Goal: Task Accomplishment & Management: Manage account settings

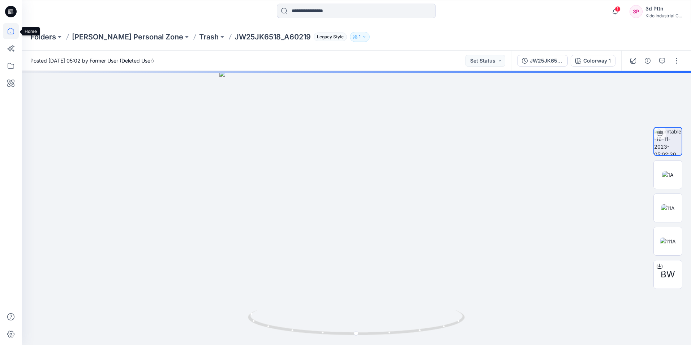
click at [7, 31] on icon at bounding box center [11, 31] width 16 height 16
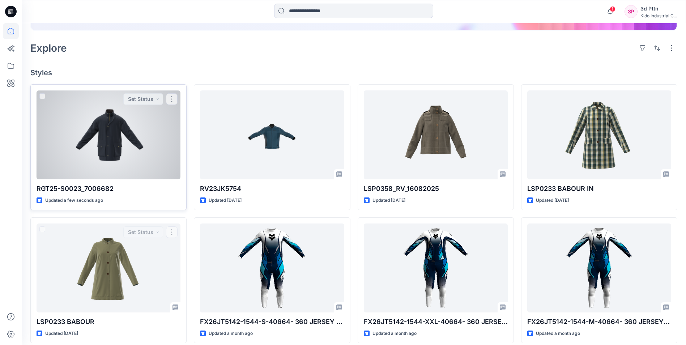
scroll to position [145, 0]
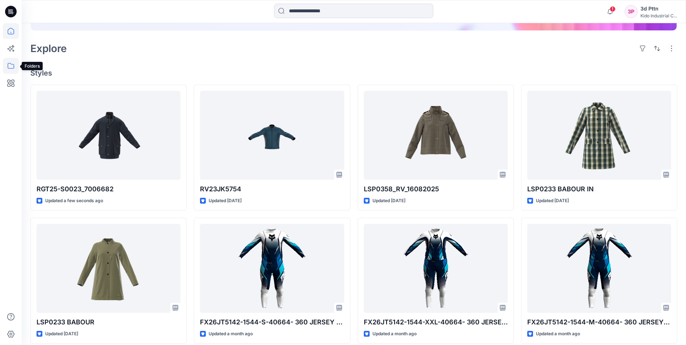
click at [9, 67] on icon at bounding box center [11, 66] width 16 height 16
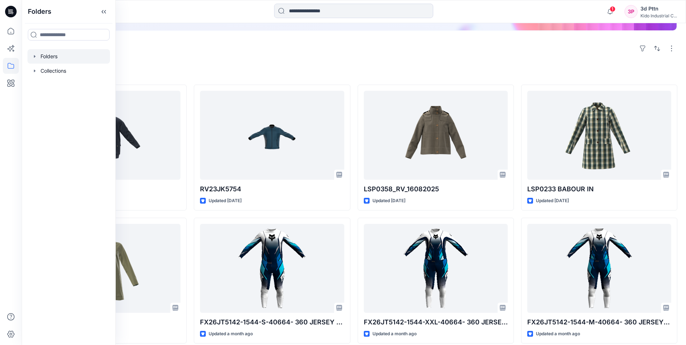
click at [36, 58] on icon "button" at bounding box center [35, 56] width 6 height 6
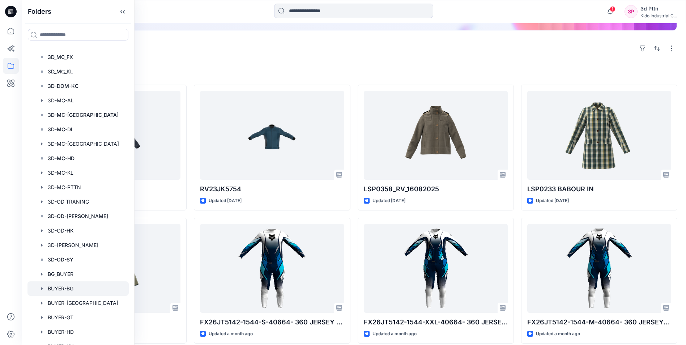
scroll to position [108, 0]
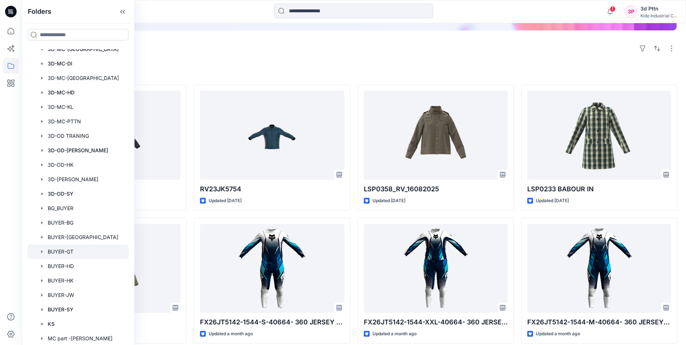
click at [68, 250] on div at bounding box center [77, 251] width 101 height 14
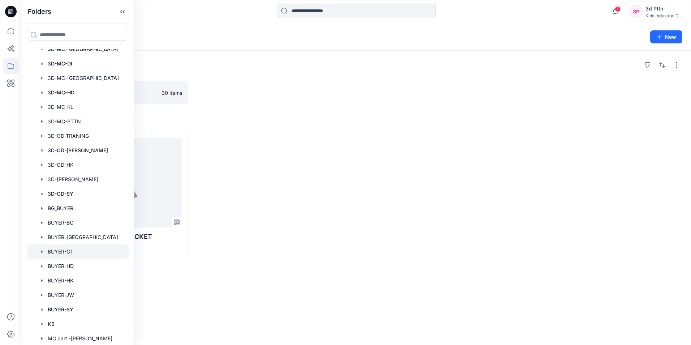
click at [270, 113] on div "Folders BUYER - GT Board 30 items Styles 4700423 CHECKED WAXED JACKET Updated 3…" at bounding box center [356, 198] width 669 height 294
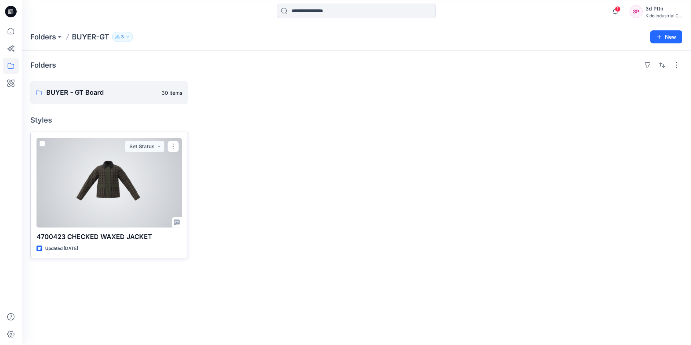
click at [137, 183] on div at bounding box center [109, 183] width 145 height 90
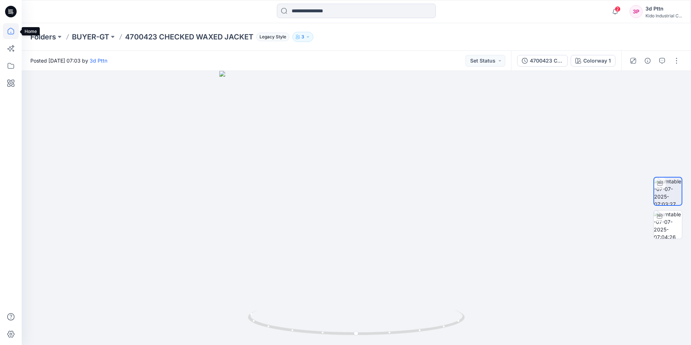
click at [8, 30] on icon at bounding box center [11, 31] width 16 height 16
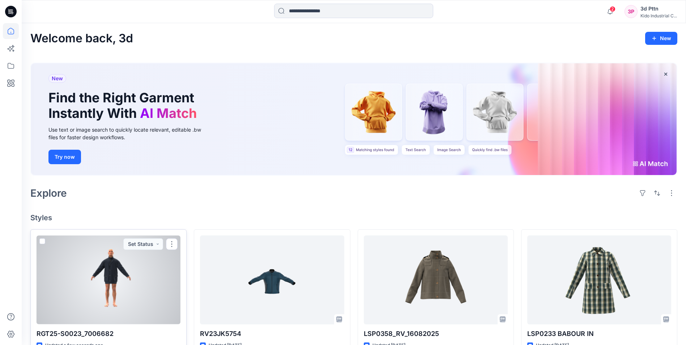
click at [117, 279] on div at bounding box center [109, 279] width 144 height 89
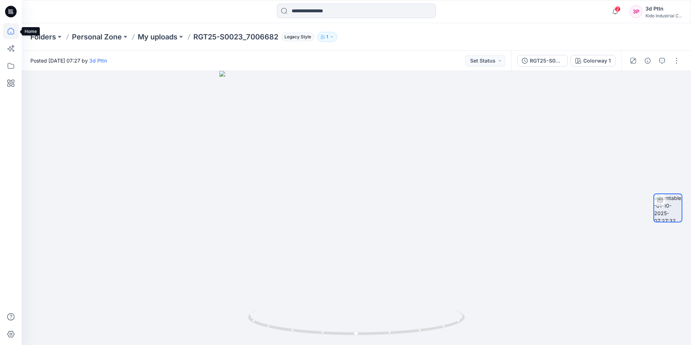
click at [5, 31] on icon at bounding box center [11, 31] width 16 height 16
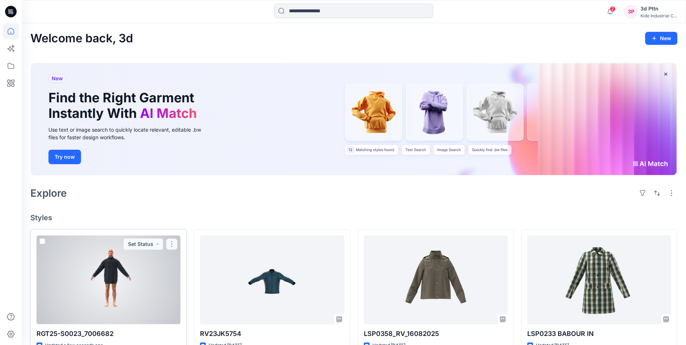
click at [171, 242] on button "button" at bounding box center [172, 244] width 12 height 12
drag, startPoint x: 109, startPoint y: 287, endPoint x: 57, endPoint y: 286, distance: 52.4
click at [57, 286] on div at bounding box center [109, 279] width 144 height 89
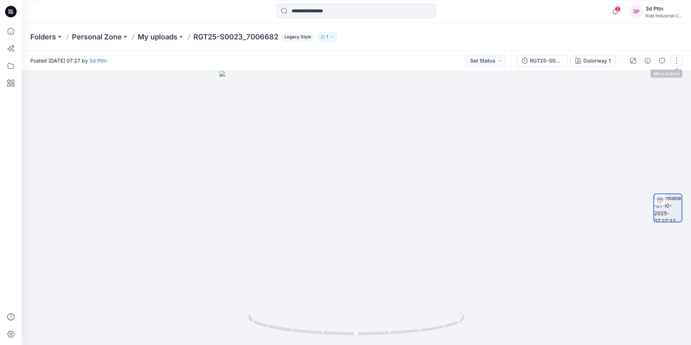
click at [677, 62] on button "button" at bounding box center [677, 61] width 12 height 12
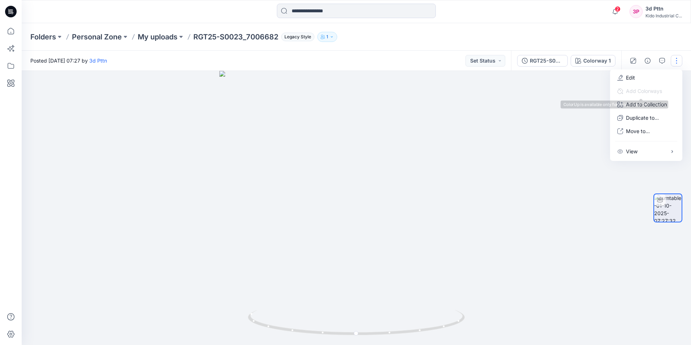
click at [518, 120] on div at bounding box center [356, 208] width 669 height 274
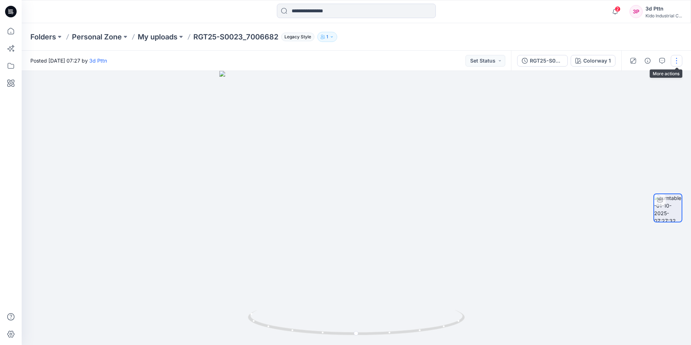
click at [675, 63] on button "button" at bounding box center [677, 61] width 12 height 12
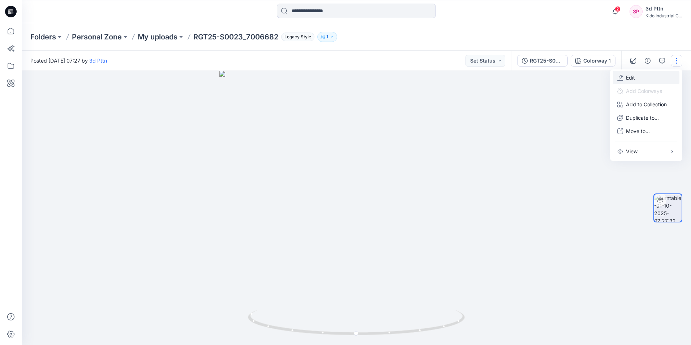
click at [658, 74] on button "Edit" at bounding box center [646, 77] width 66 height 13
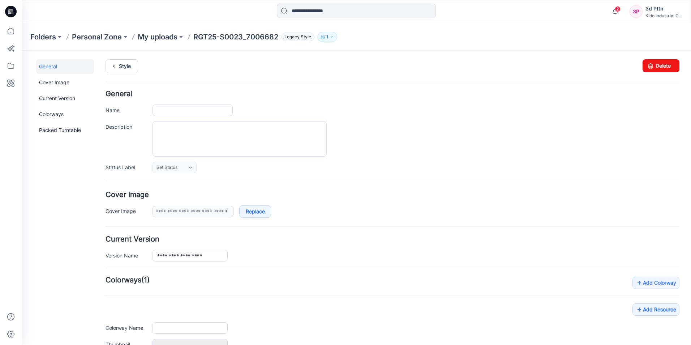
type input "**********"
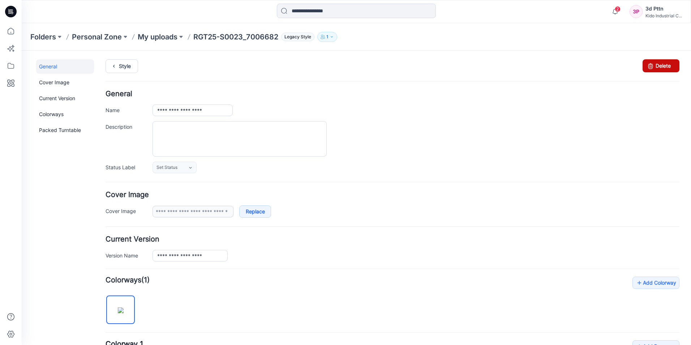
drag, startPoint x: 655, startPoint y: 68, endPoint x: 400, endPoint y: 84, distance: 255.7
click at [655, 68] on link "Delete" at bounding box center [661, 65] width 37 height 13
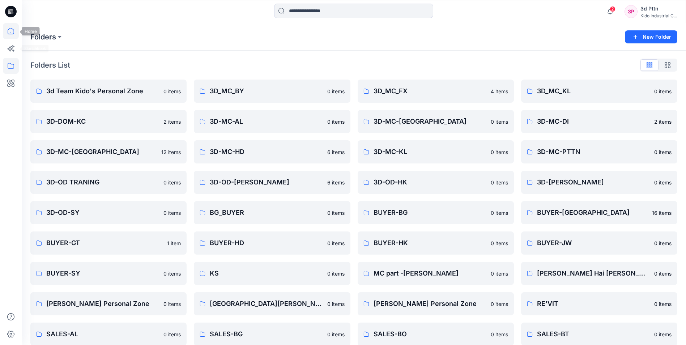
click at [9, 31] on icon at bounding box center [11, 31] width 16 height 16
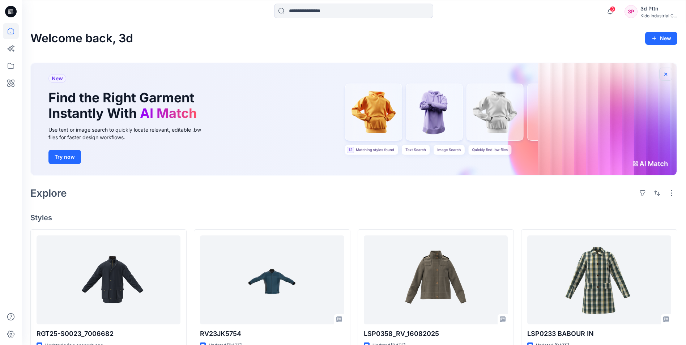
click at [663, 73] on icon "button" at bounding box center [665, 74] width 6 height 6
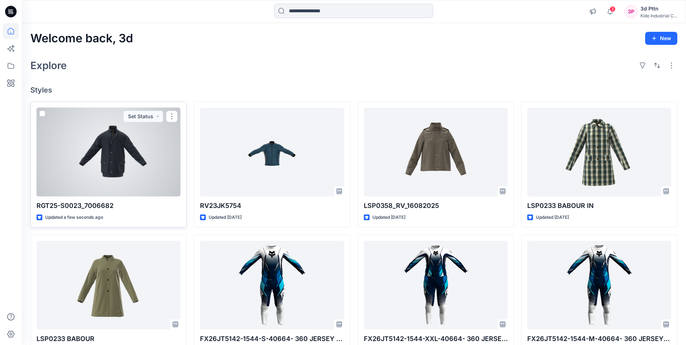
click at [113, 176] on div at bounding box center [109, 152] width 144 height 89
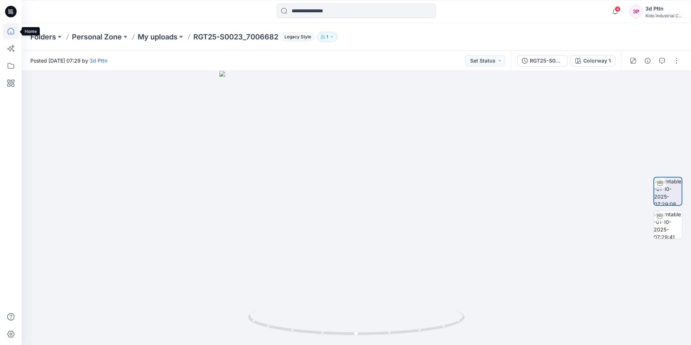
click at [4, 32] on icon at bounding box center [11, 31] width 16 height 16
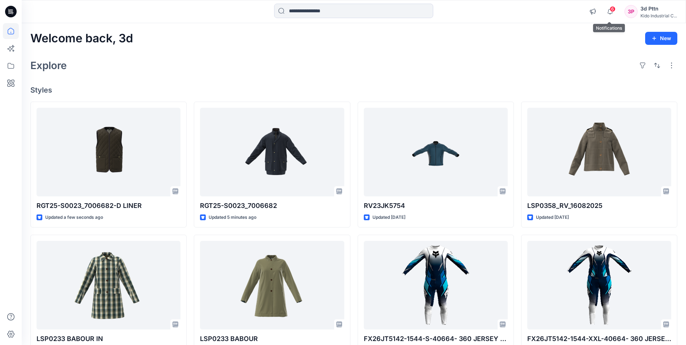
click at [611, 8] on span "6" at bounding box center [612, 9] width 6 height 6
click at [367, 60] on div "Explore" at bounding box center [353, 65] width 647 height 17
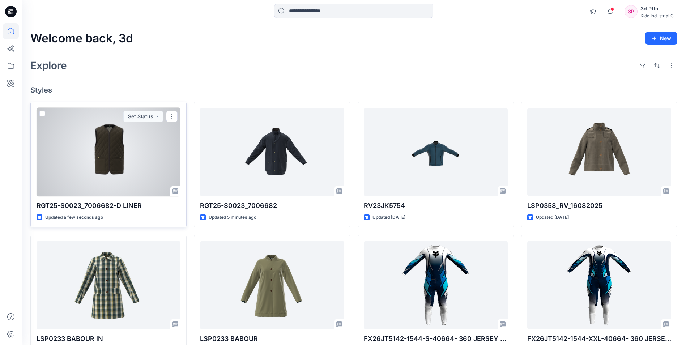
click at [125, 175] on div at bounding box center [109, 152] width 144 height 89
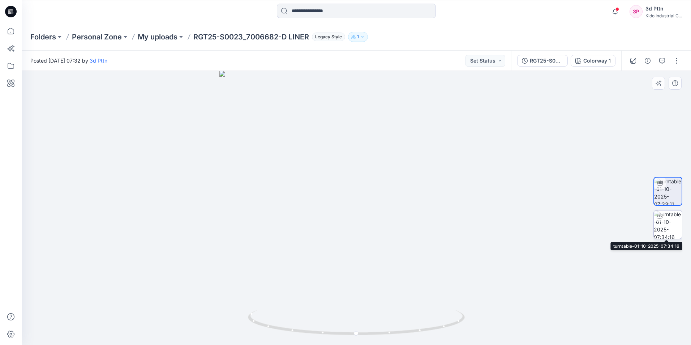
click at [664, 221] on div at bounding box center [660, 216] width 12 height 12
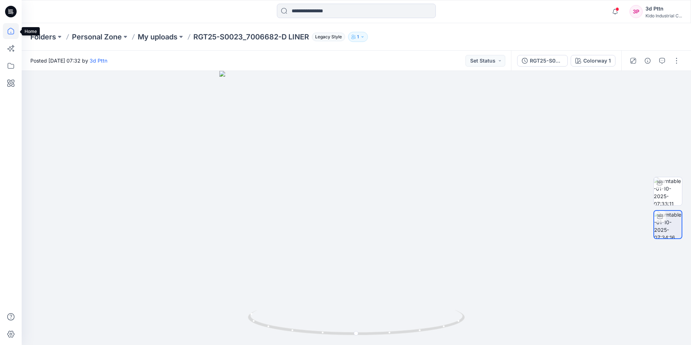
click at [8, 34] on icon at bounding box center [11, 31] width 7 height 7
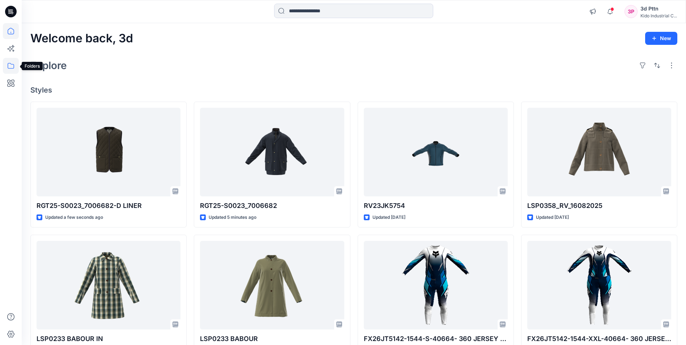
click at [9, 65] on icon at bounding box center [11, 66] width 16 height 16
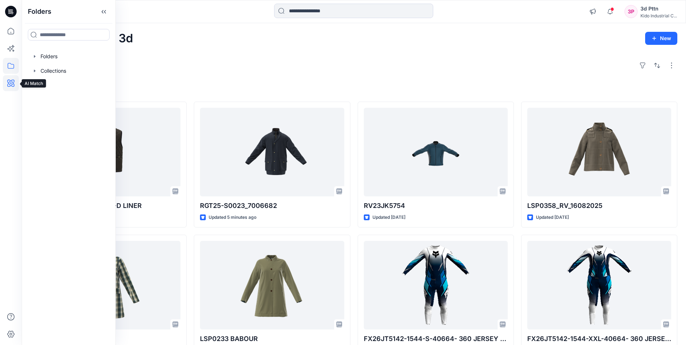
click at [9, 79] on icon at bounding box center [11, 83] width 16 height 16
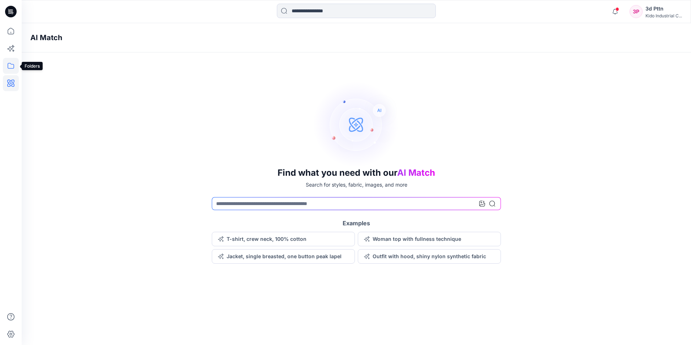
click at [10, 69] on icon at bounding box center [11, 66] width 16 height 16
click at [9, 51] on icon at bounding box center [11, 48] width 16 height 16
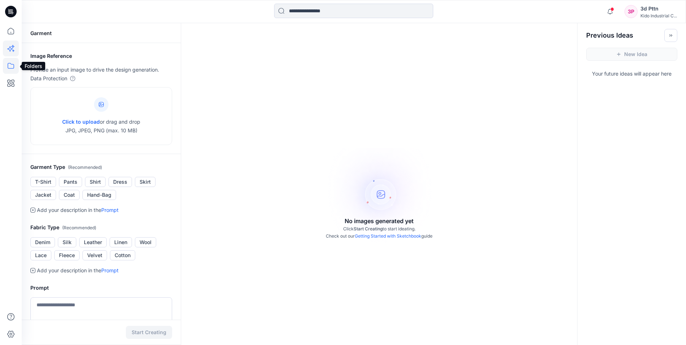
click at [12, 65] on icon at bounding box center [11, 66] width 16 height 16
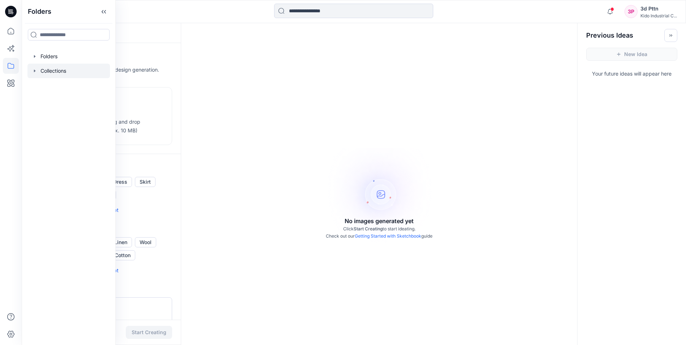
click at [44, 72] on div at bounding box center [68, 71] width 82 height 14
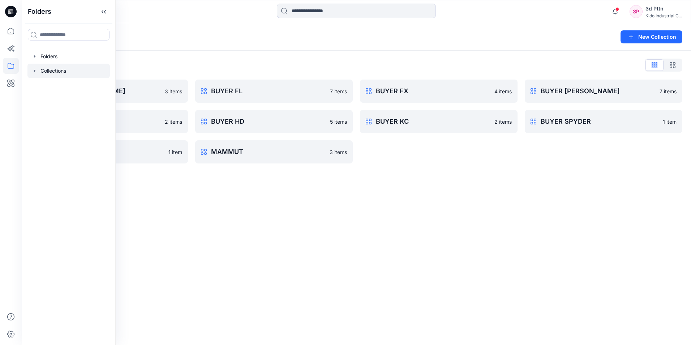
click at [408, 183] on div "Collections New Collection Collections List BUYER [PERSON_NAME] 3 items BUYER H…" at bounding box center [356, 184] width 669 height 322
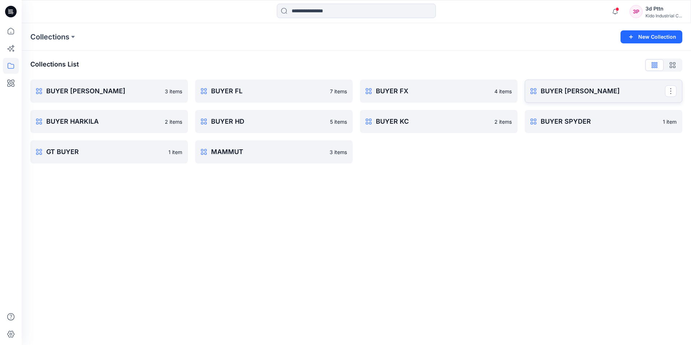
click at [568, 89] on p "BUYER [PERSON_NAME]" at bounding box center [603, 91] width 124 height 10
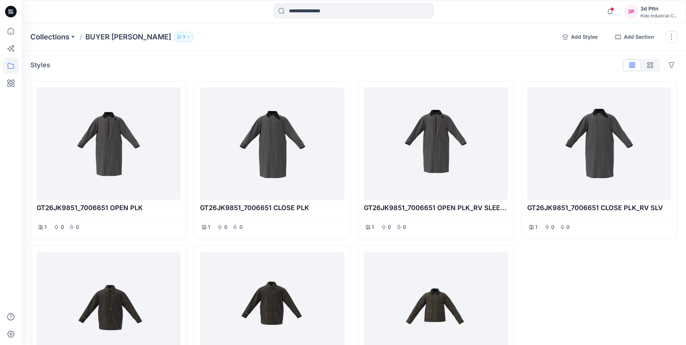
click at [186, 38] on icon "button" at bounding box center [188, 37] width 4 height 4
click at [231, 60] on icon "button" at bounding box center [232, 59] width 6 height 4
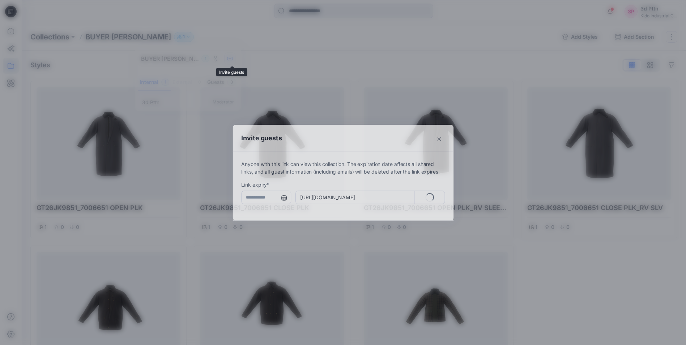
type input "**********"
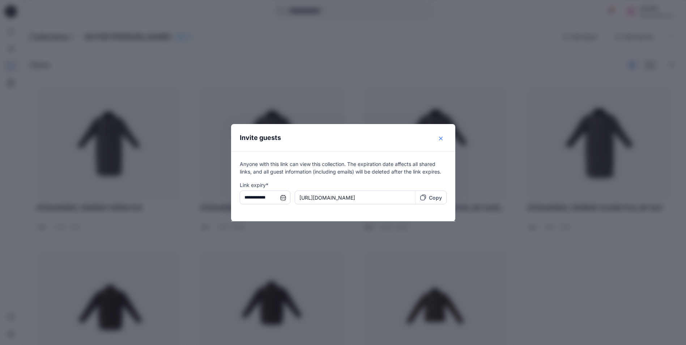
click at [442, 140] on icon "Close" at bounding box center [441, 139] width 4 height 4
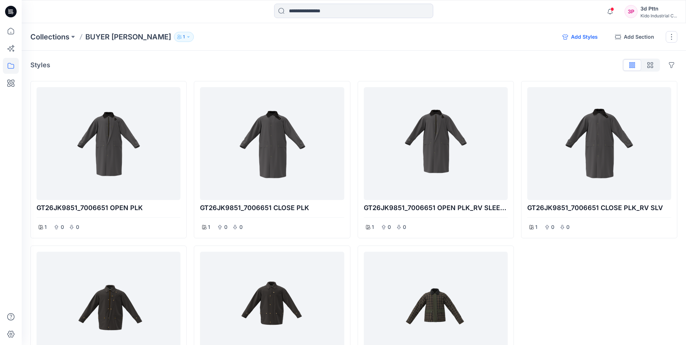
click at [585, 37] on button "Add Styles" at bounding box center [579, 37] width 47 height 12
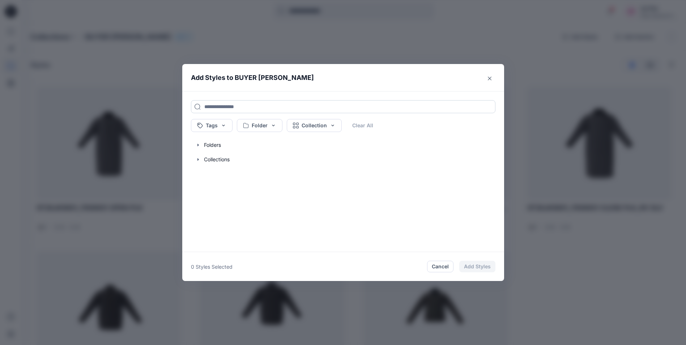
click at [247, 105] on input at bounding box center [343, 106] width 304 height 13
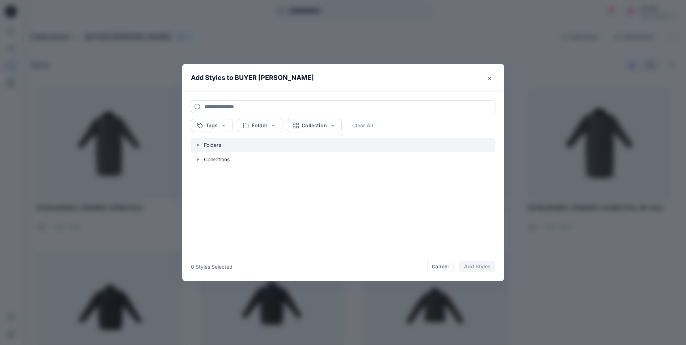
click at [201, 145] on icon "button" at bounding box center [198, 145] width 6 height 6
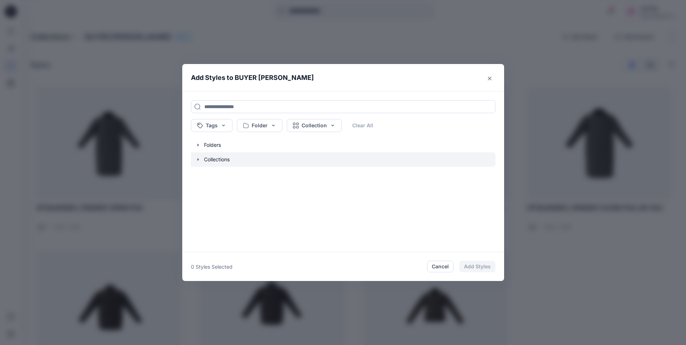
click at [201, 160] on icon "button" at bounding box center [198, 159] width 6 height 6
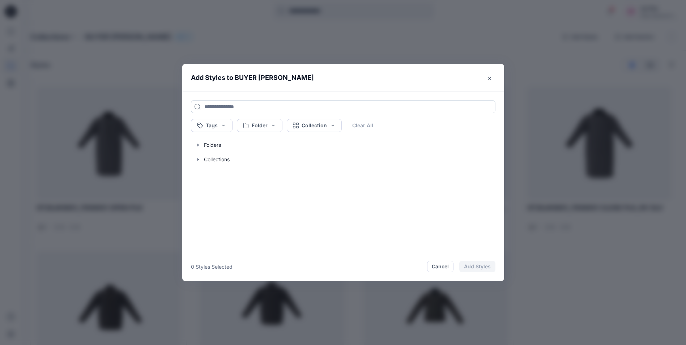
click at [451, 107] on input at bounding box center [343, 106] width 304 height 13
click at [494, 79] on button "Close" at bounding box center [490, 79] width 12 height 12
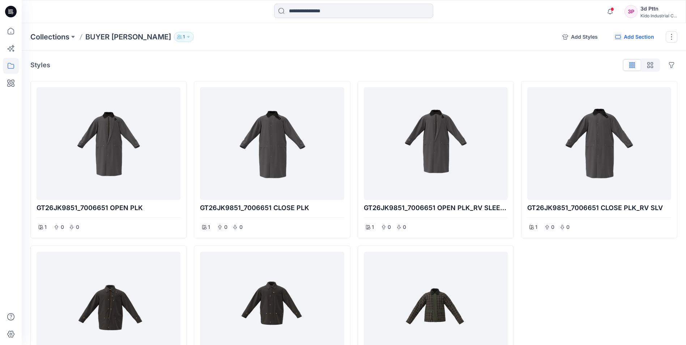
click at [632, 39] on button "Add Section" at bounding box center [634, 37] width 51 height 12
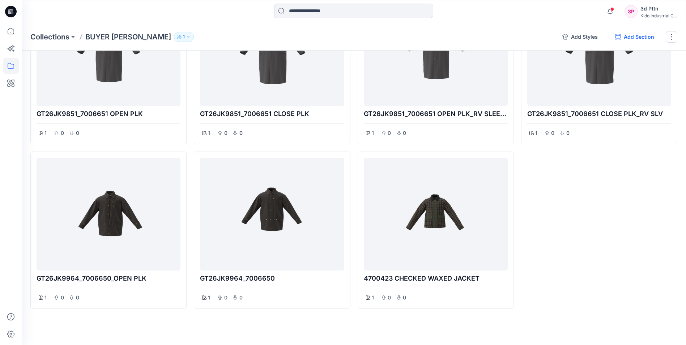
click at [632, 39] on button "Add Section" at bounding box center [634, 37] width 51 height 12
click at [588, 185] on div "GT26JK9851_7006651 CLOSE PLK_RV SLV 1 0 0" at bounding box center [599, 148] width 156 height 322
click at [10, 32] on icon at bounding box center [11, 31] width 16 height 16
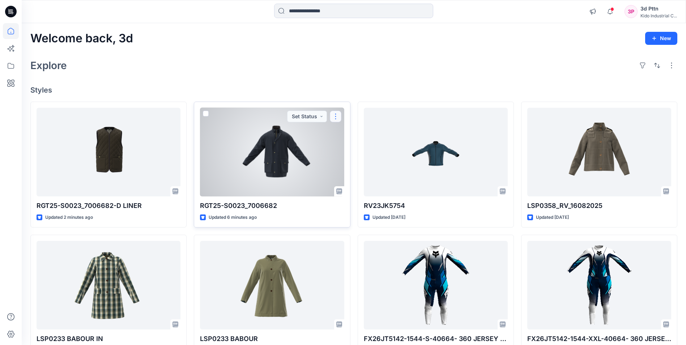
click at [336, 117] on button "button" at bounding box center [336, 117] width 12 height 12
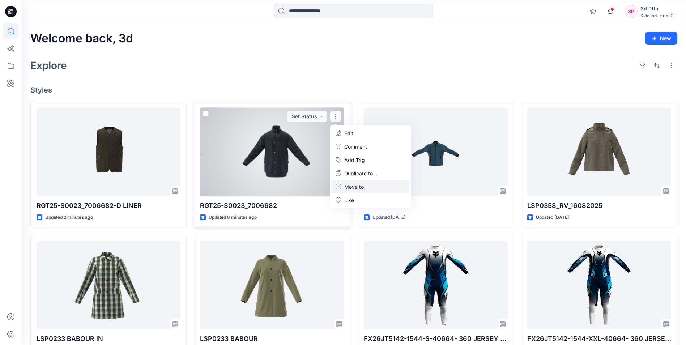
click at [357, 185] on p "Move to" at bounding box center [354, 187] width 20 height 8
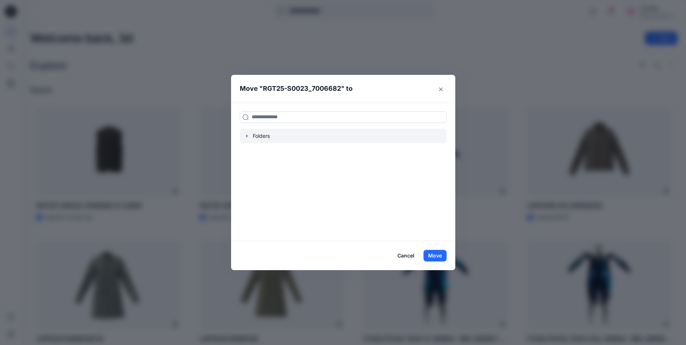
click at [250, 137] on icon "button" at bounding box center [247, 136] width 6 height 6
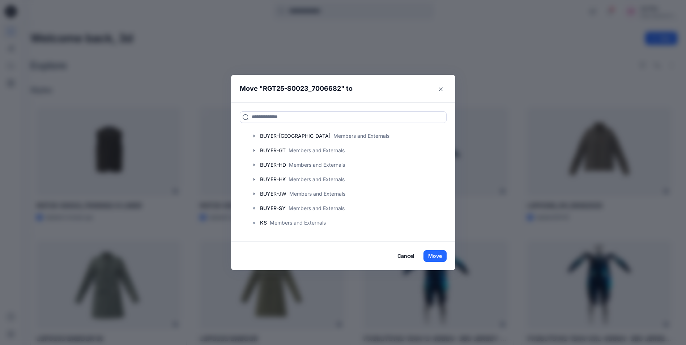
scroll to position [72, 0]
click at [439, 87] on button "Close" at bounding box center [441, 89] width 12 height 12
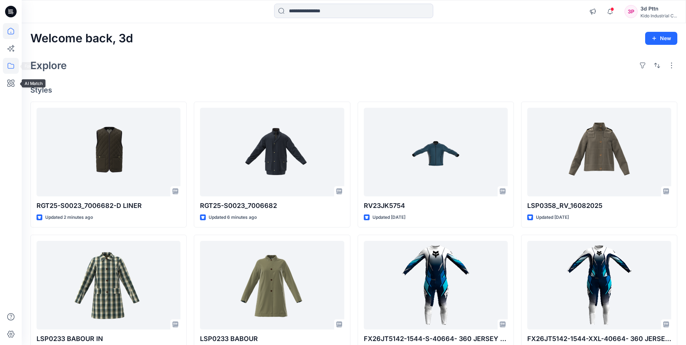
click at [12, 69] on icon at bounding box center [11, 66] width 16 height 16
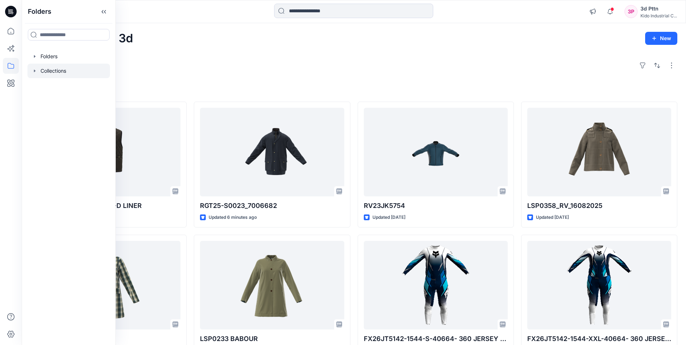
click at [58, 74] on div at bounding box center [68, 71] width 82 height 14
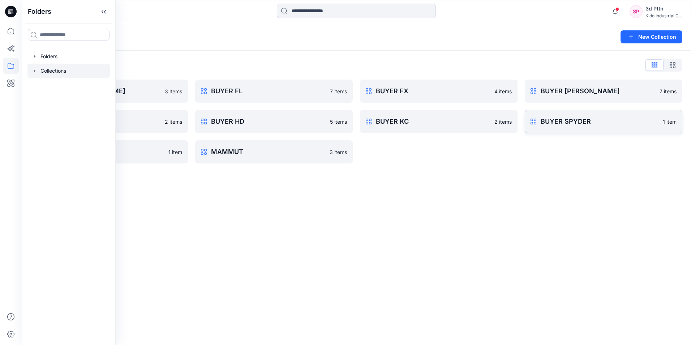
drag, startPoint x: 458, startPoint y: 191, endPoint x: 562, endPoint y: 122, distance: 125.0
click at [459, 190] on div "Collections New Collection Collections List BUYER [PERSON_NAME] 3 items BUYER H…" at bounding box center [356, 184] width 669 height 322
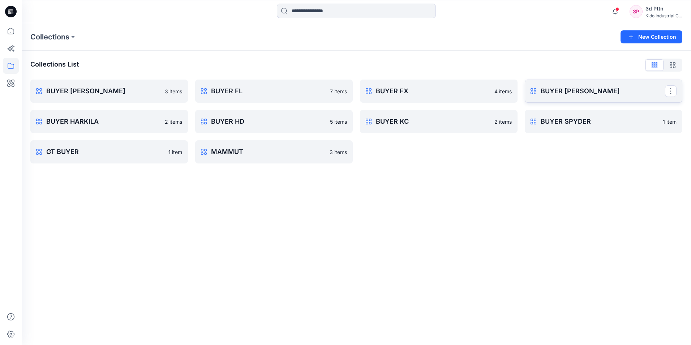
click at [594, 95] on p "BUYER [PERSON_NAME]" at bounding box center [603, 91] width 124 height 10
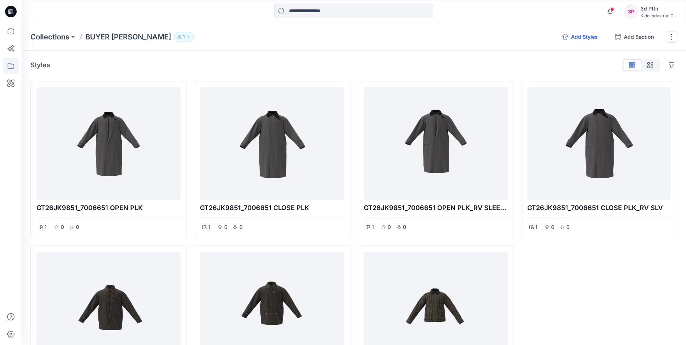
click at [576, 37] on button "Add Styles" at bounding box center [579, 37] width 47 height 12
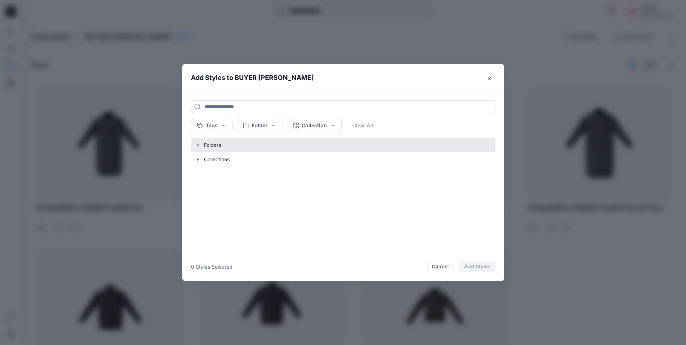
click at [204, 144] on button "button" at bounding box center [340, 145] width 312 height 14
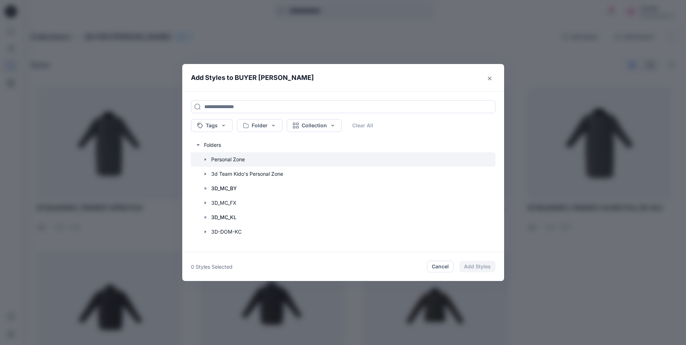
click at [206, 160] on icon "button" at bounding box center [204, 159] width 1 height 3
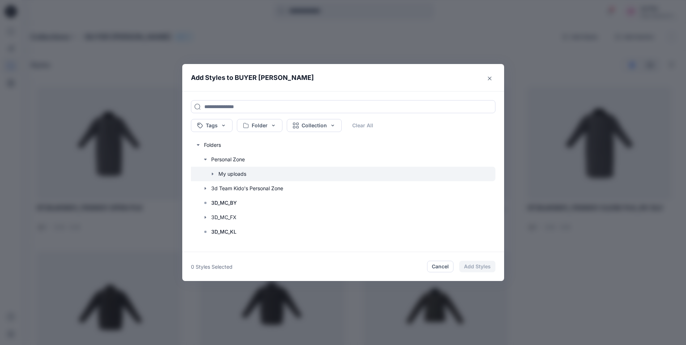
click at [215, 172] on icon "button" at bounding box center [213, 174] width 6 height 6
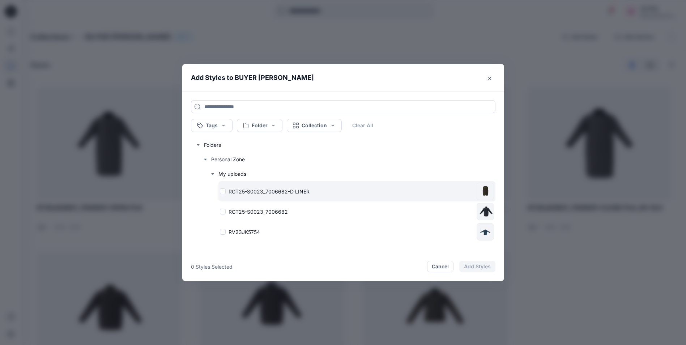
click at [270, 194] on p "RGT25-S0023_7006682-D LINER" at bounding box center [268, 192] width 81 height 8
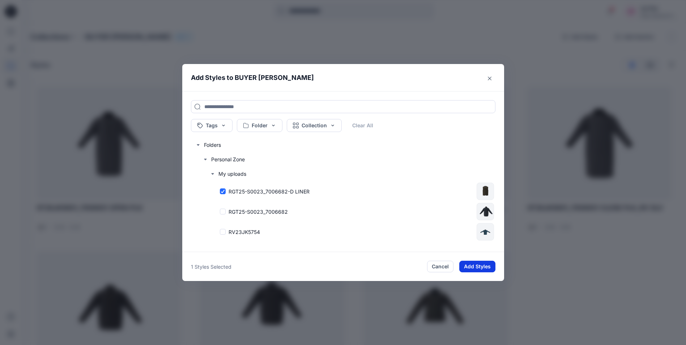
click at [481, 264] on button "Add Styles" at bounding box center [477, 267] width 36 height 12
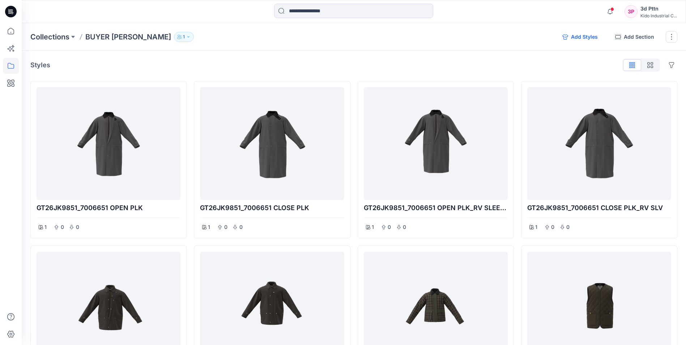
click at [588, 37] on button "Add Styles" at bounding box center [579, 37] width 47 height 12
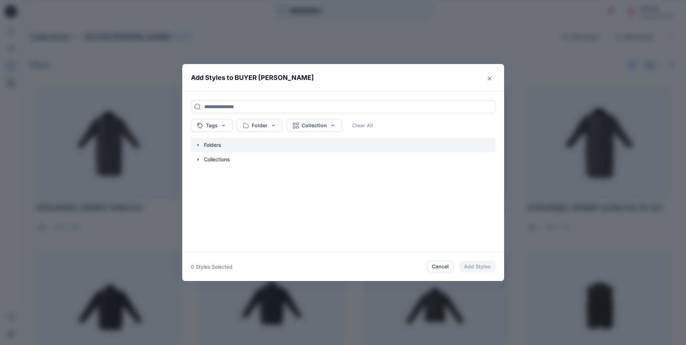
click at [201, 147] on icon "button" at bounding box center [198, 145] width 6 height 6
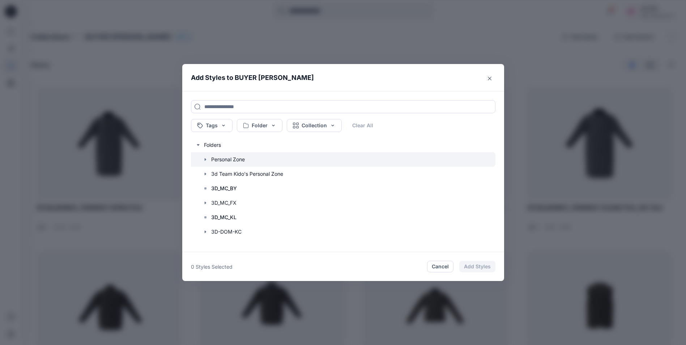
click at [208, 159] on icon "button" at bounding box center [205, 159] width 6 height 6
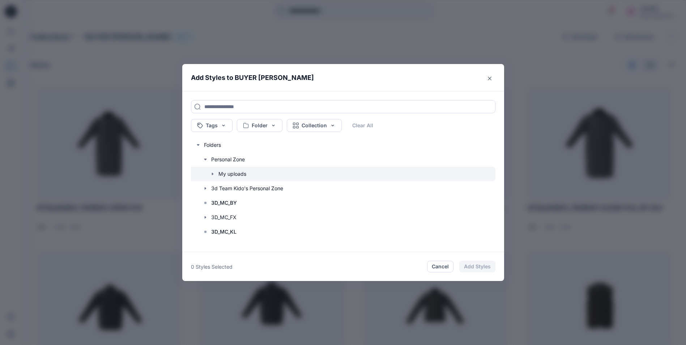
click at [213, 173] on icon "button" at bounding box center [211, 173] width 1 height 3
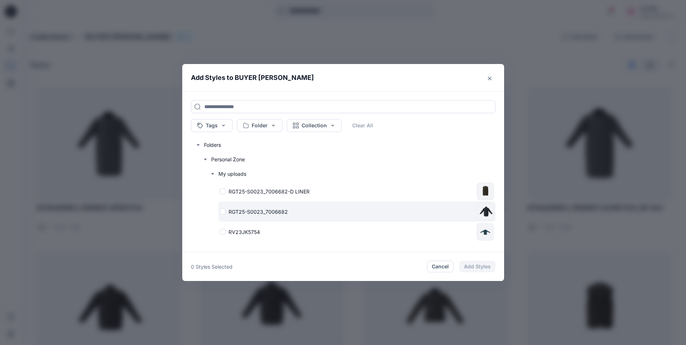
click at [274, 210] on p "RGT25-S0023_7006682" at bounding box center [257, 212] width 59 height 8
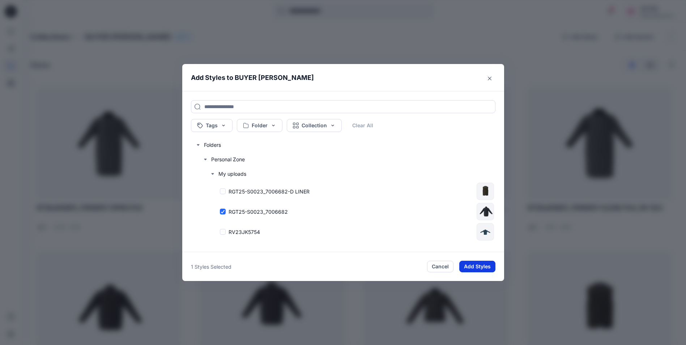
click at [481, 266] on button "Add Styles" at bounding box center [477, 267] width 36 height 12
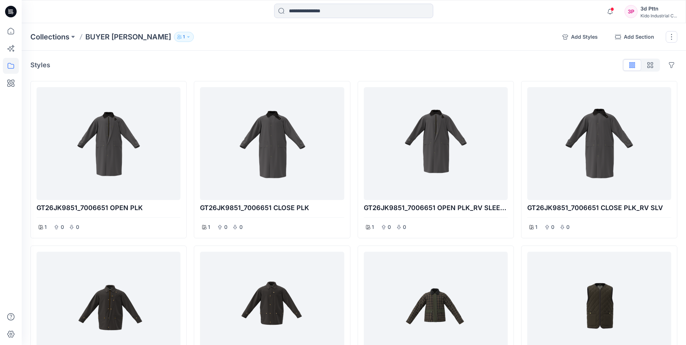
click at [186, 38] on icon "button" at bounding box center [188, 37] width 4 height 4
click at [233, 58] on icon "button" at bounding box center [232, 59] width 6 height 6
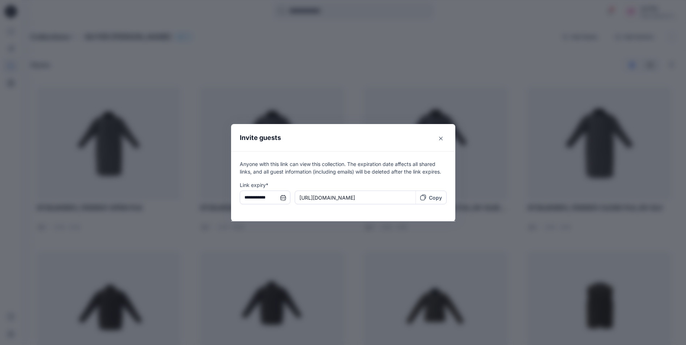
click at [436, 197] on p "Copy" at bounding box center [435, 198] width 13 height 8
click at [438, 196] on p "Copy" at bounding box center [435, 198] width 13 height 8
click at [438, 198] on p "Copy" at bounding box center [435, 198] width 13 height 8
click at [442, 138] on icon "Close" at bounding box center [441, 139] width 4 height 4
